Goal: Entertainment & Leisure: Consume media (video, audio)

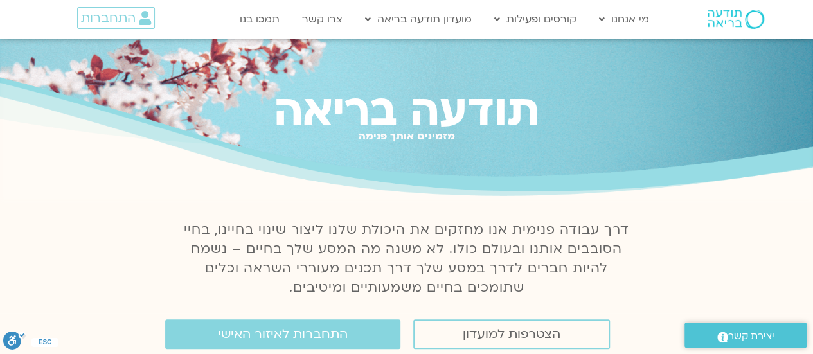
scroll to position [64, 0]
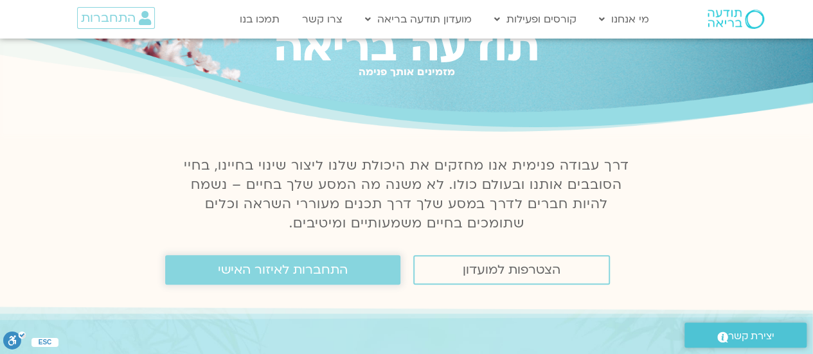
click at [377, 271] on link "התחברות לאיזור האישי" at bounding box center [282, 270] width 235 height 30
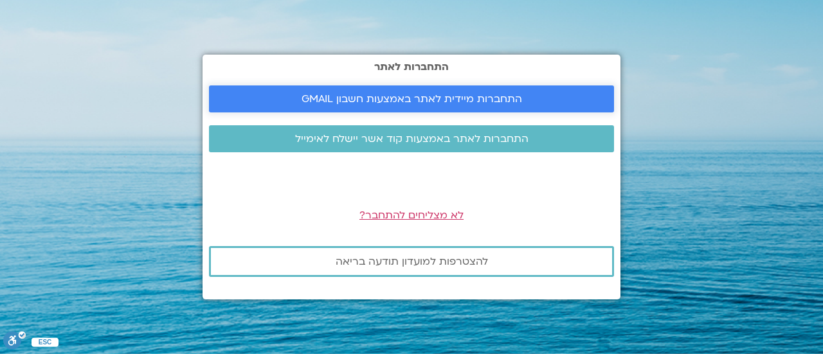
click at [545, 94] on span "התחברות מיידית לאתר באמצעות חשבון GMAIL" at bounding box center [411, 99] width 374 height 12
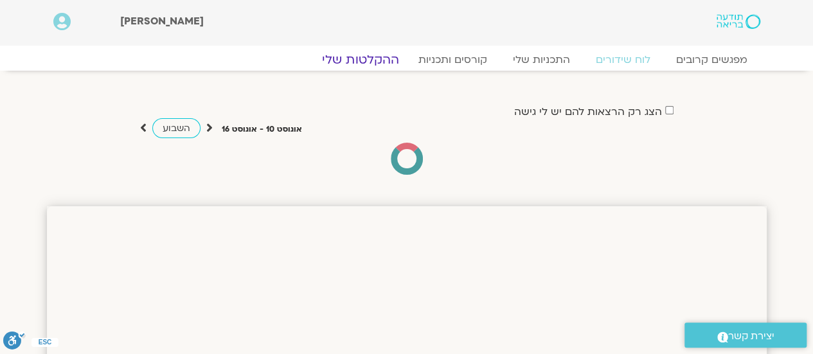
click at [381, 60] on link "ההקלטות שלי" at bounding box center [361, 59] width 108 height 15
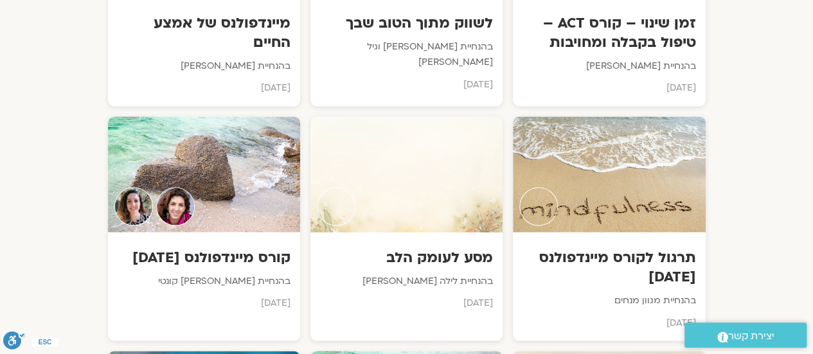
scroll to position [3150, 0]
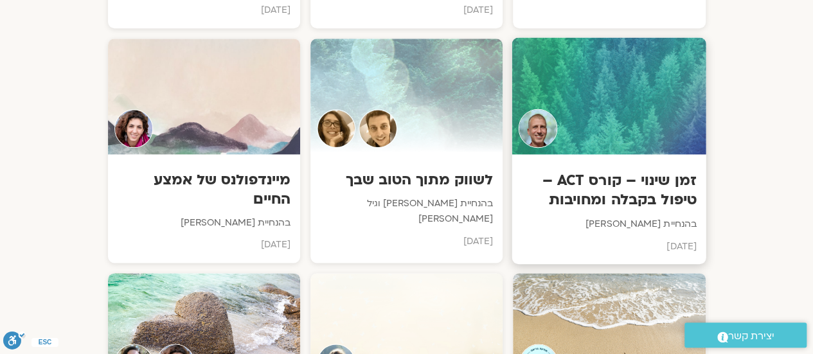
click at [644, 154] on div "זמן שינוי – קורס ACT – טיפול בקבלה ומחויבות בהנחיית [PERSON_NAME] [DATE]" at bounding box center [609, 209] width 194 height 110
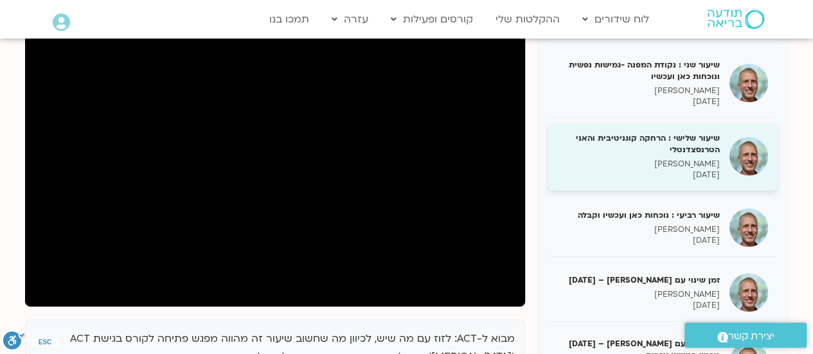
scroll to position [193, 0]
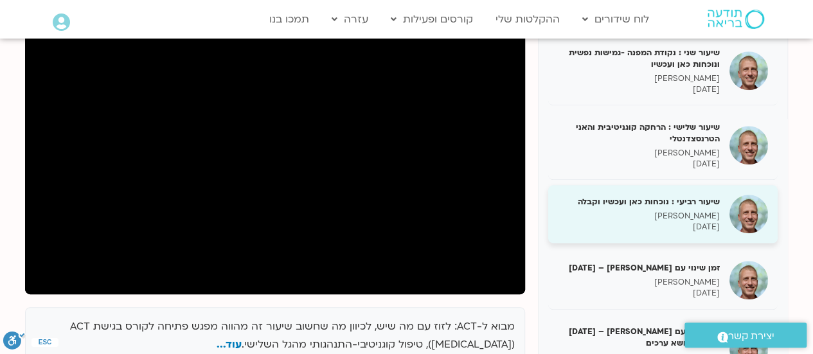
click at [710, 213] on p "[PERSON_NAME]" at bounding box center [639, 216] width 162 height 11
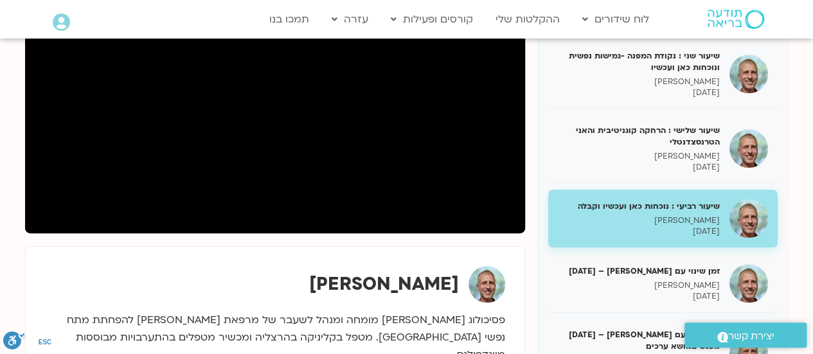
scroll to position [193, 0]
